Goal: Information Seeking & Learning: Learn about a topic

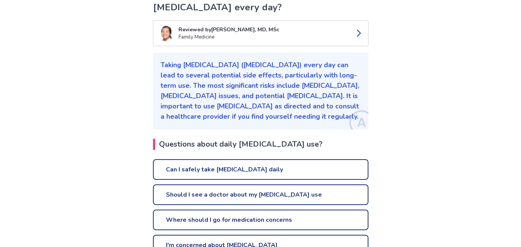
scroll to position [80, 0]
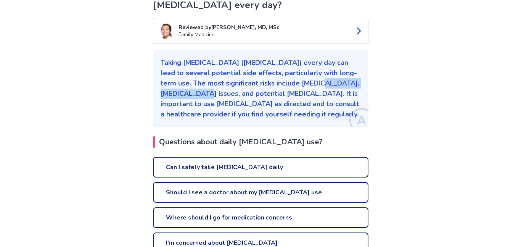
drag, startPoint x: 299, startPoint y: 83, endPoint x: 180, endPoint y: 97, distance: 119.0
click at [180, 97] on p "Taking [MEDICAL_DATA] ([MEDICAL_DATA]) every day can lead to several potential …" at bounding box center [261, 89] width 200 height 62
copy p "[MEDICAL_DATA] issues"
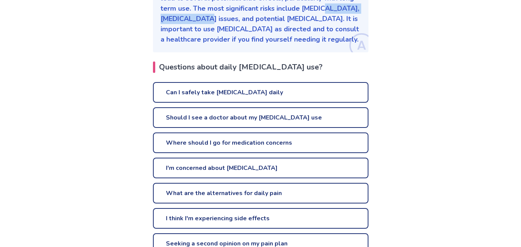
scroll to position [156, 0]
click at [300, 95] on link "Can I safely take [MEDICAL_DATA] daily" at bounding box center [260, 92] width 215 height 21
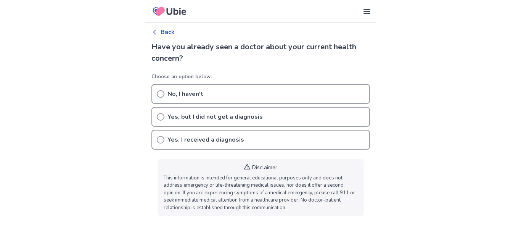
click at [214, 95] on div "No, I haven't" at bounding box center [260, 94] width 219 height 20
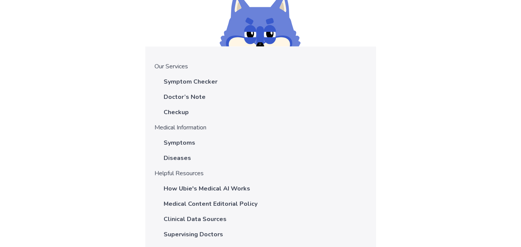
scroll to position [615, 0]
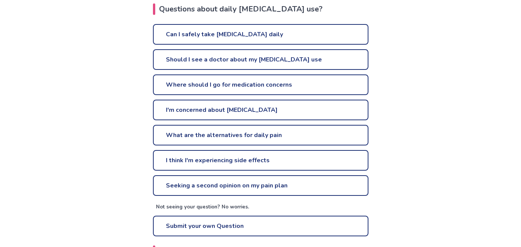
scroll to position [214, 0]
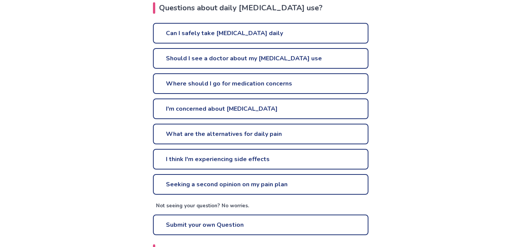
drag, startPoint x: 213, startPoint y: 153, endPoint x: 139, endPoint y: 68, distance: 112.1
